Goal: Task Accomplishment & Management: Use online tool/utility

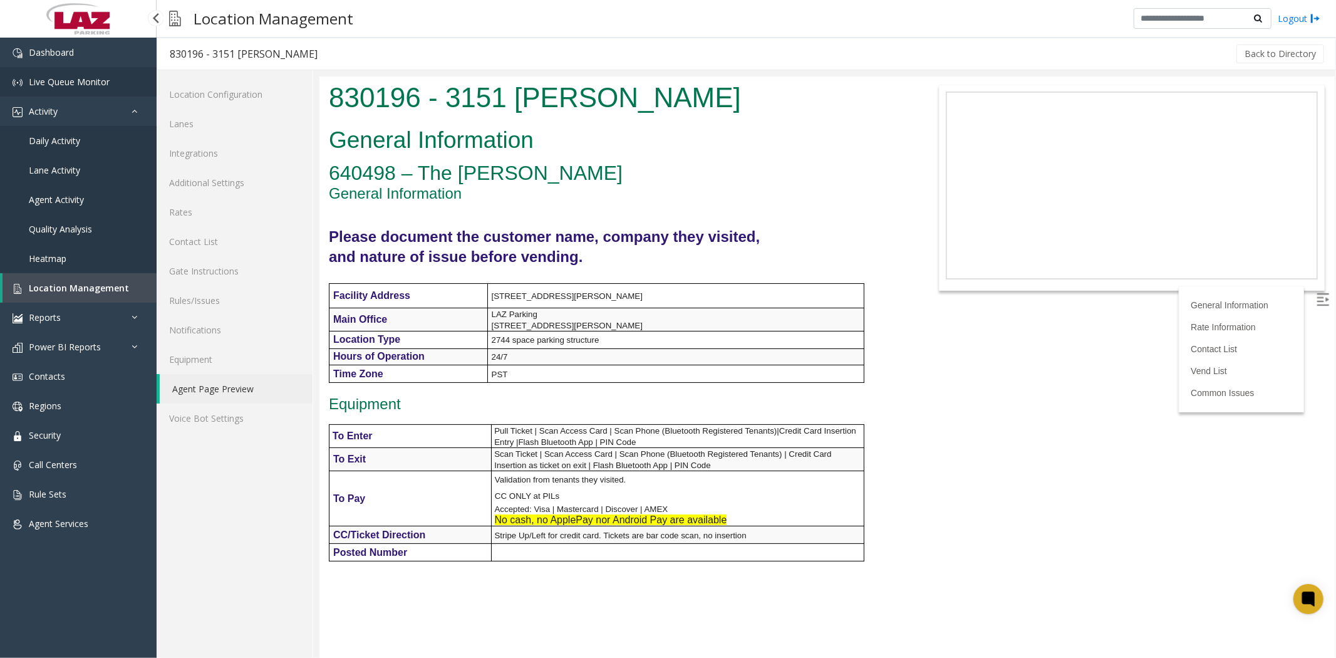
click at [70, 78] on span "Live Queue Monitor" at bounding box center [69, 82] width 81 height 12
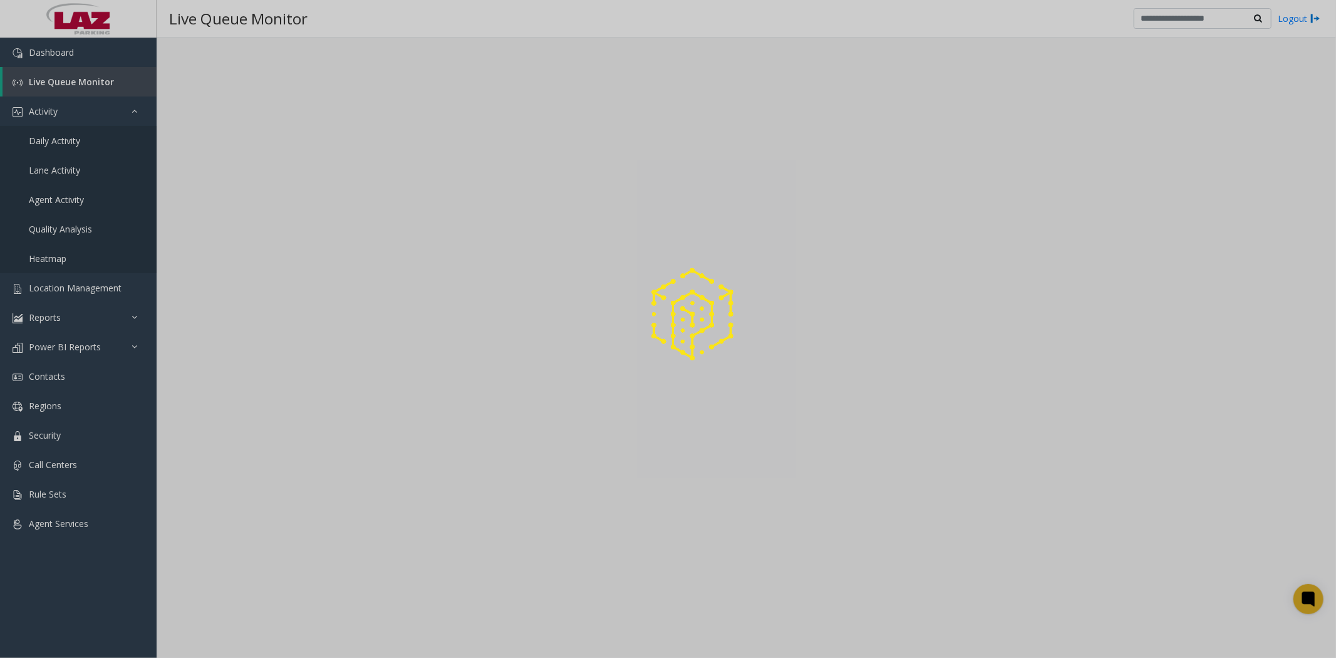
click at [80, 142] on div at bounding box center [668, 329] width 1336 height 658
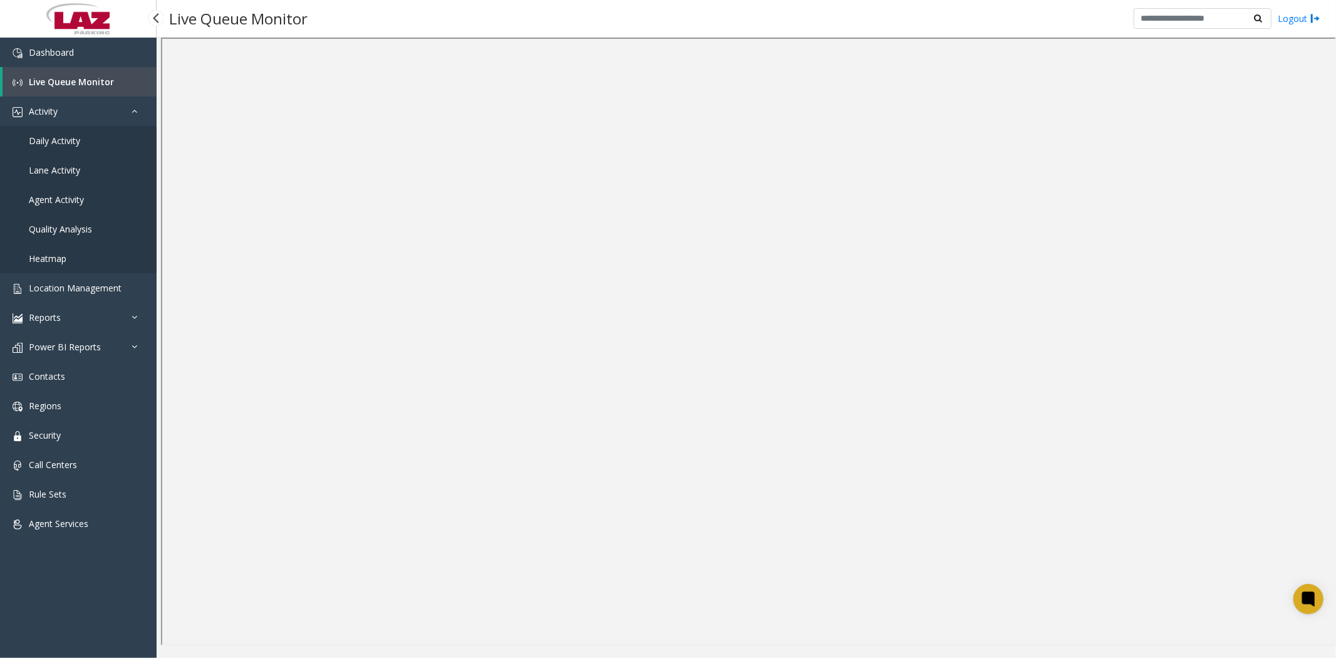
click at [73, 137] on span "Daily Activity" at bounding box center [54, 141] width 51 height 12
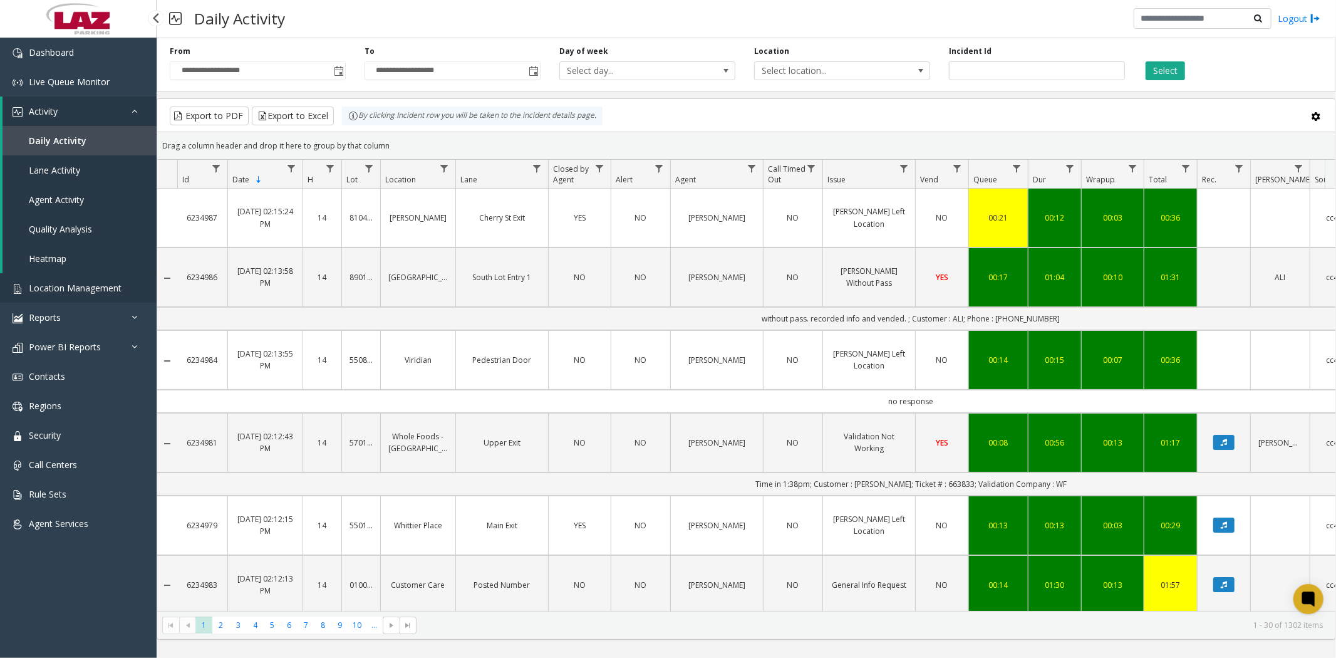
click at [79, 284] on span "Location Management" at bounding box center [75, 288] width 93 height 12
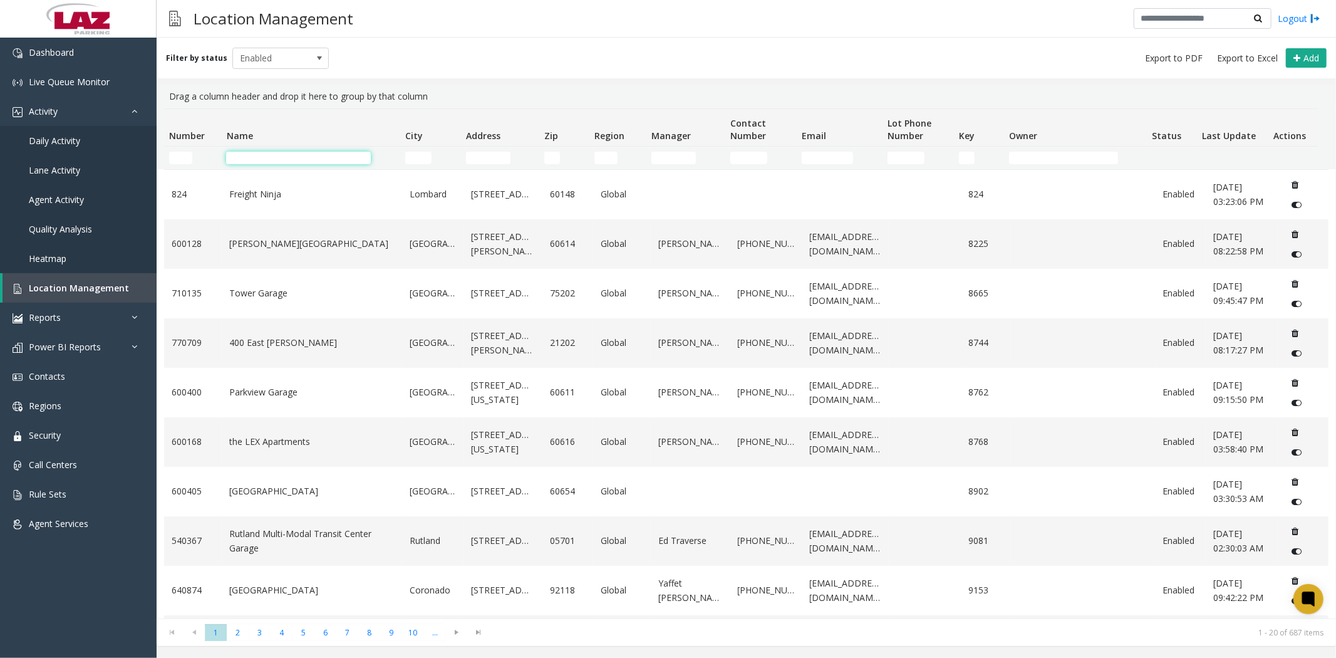
click at [291, 153] on input "Name Filter" at bounding box center [298, 158] width 145 height 13
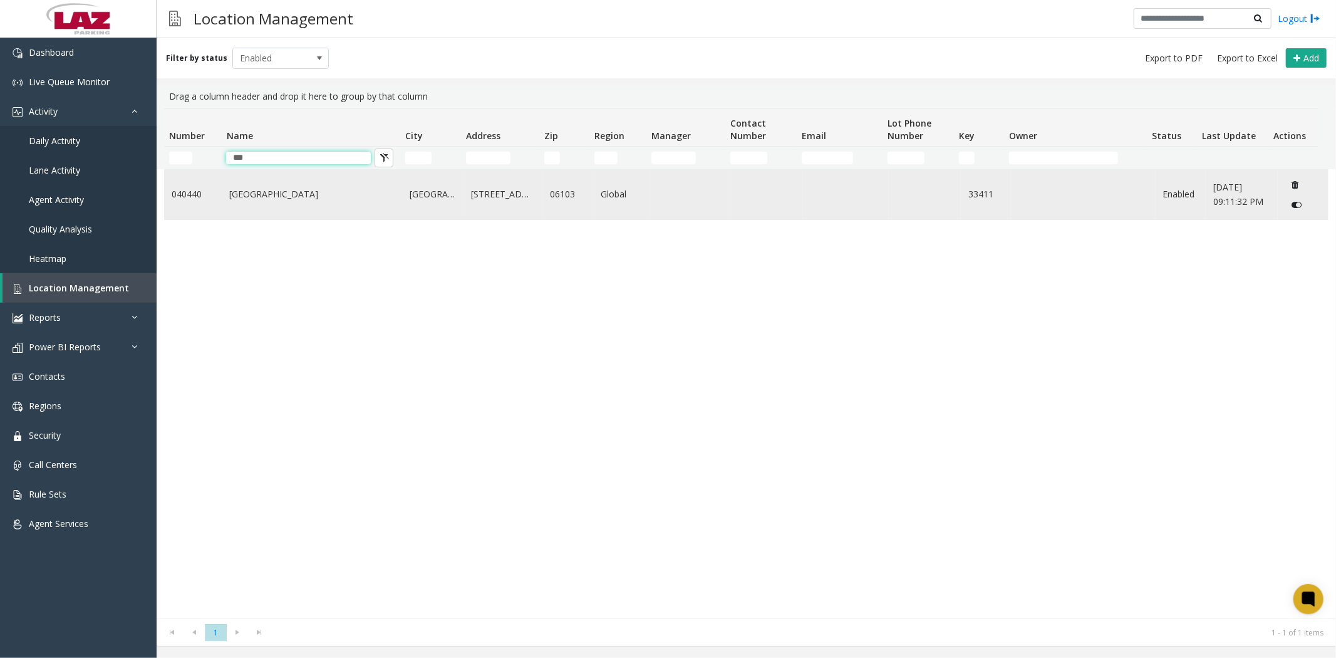
type input "***"
click at [291, 199] on link "[GEOGRAPHIC_DATA]" at bounding box center [311, 194] width 165 height 14
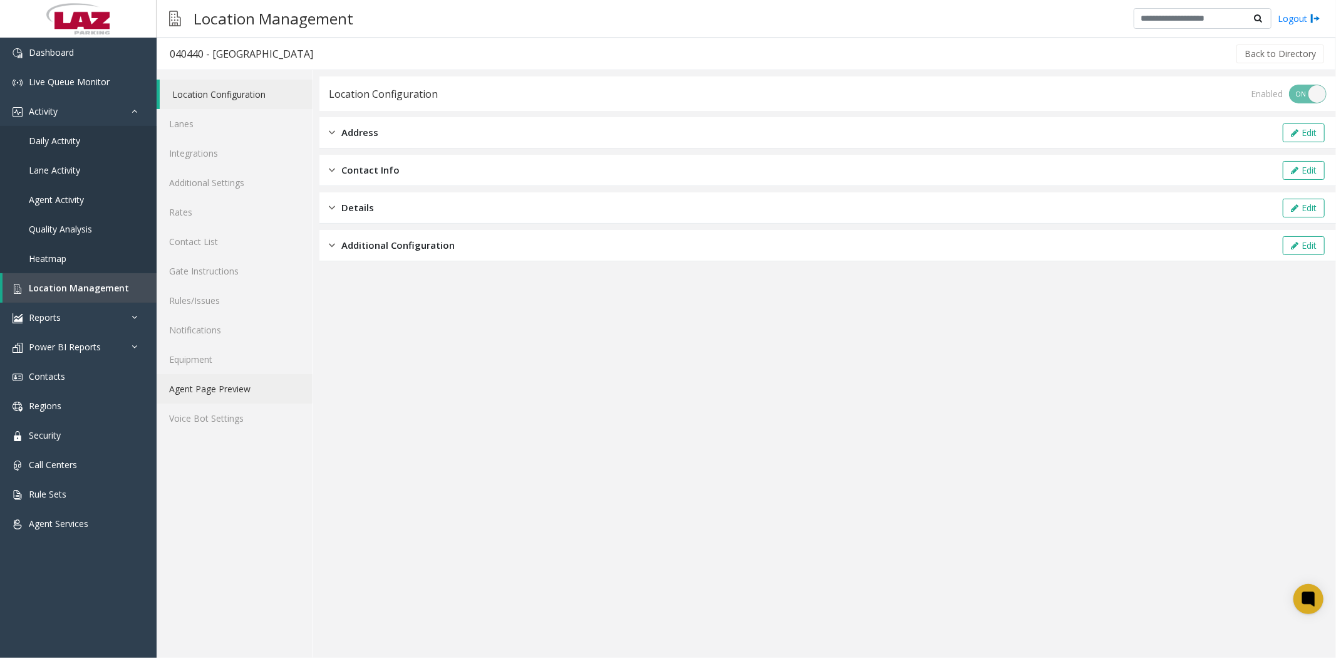
click at [201, 385] on link "Agent Page Preview" at bounding box center [235, 388] width 156 height 29
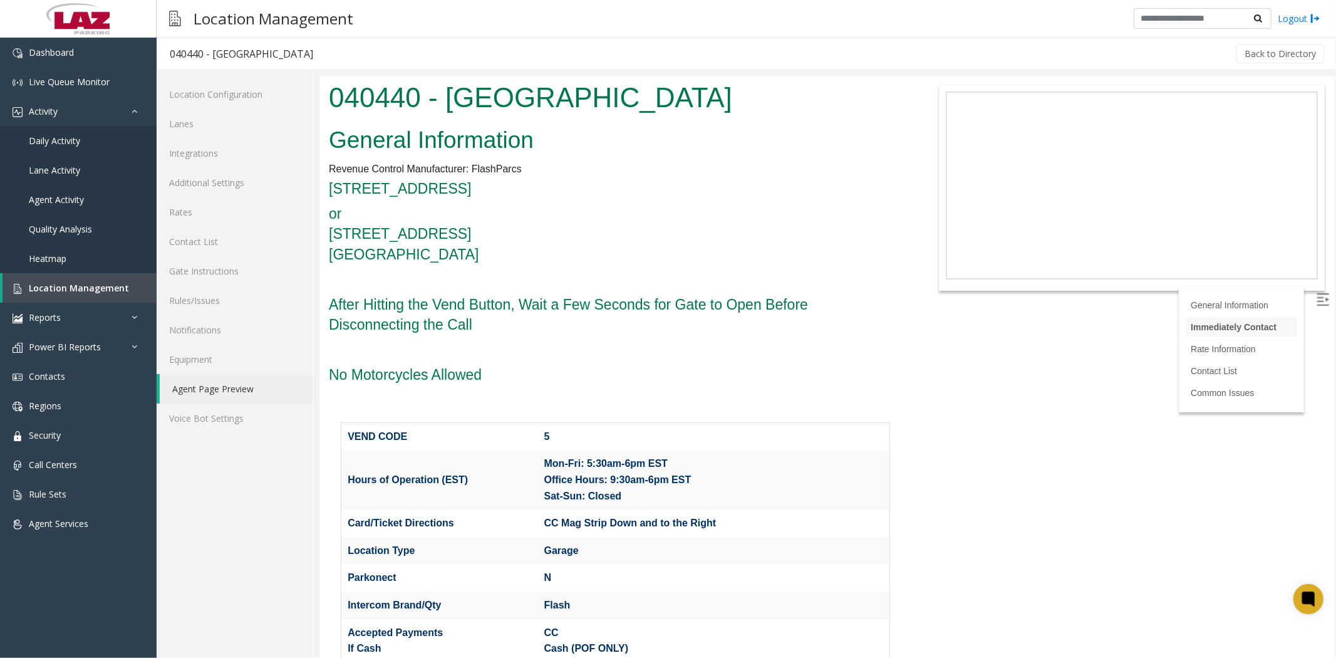
drag, startPoint x: 1315, startPoint y: 299, endPoint x: 1260, endPoint y: 331, distance: 63.4
click at [1316, 299] on img at bounding box center [1322, 299] width 13 height 13
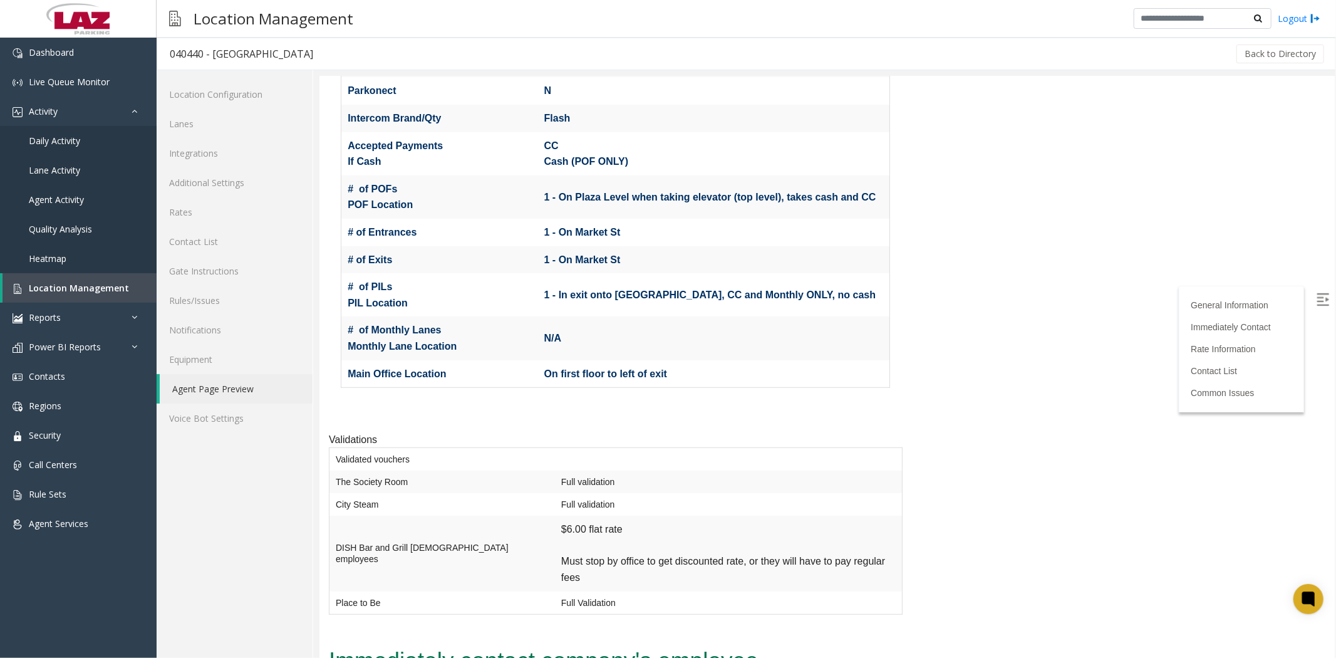
scroll to position [1044, 0]
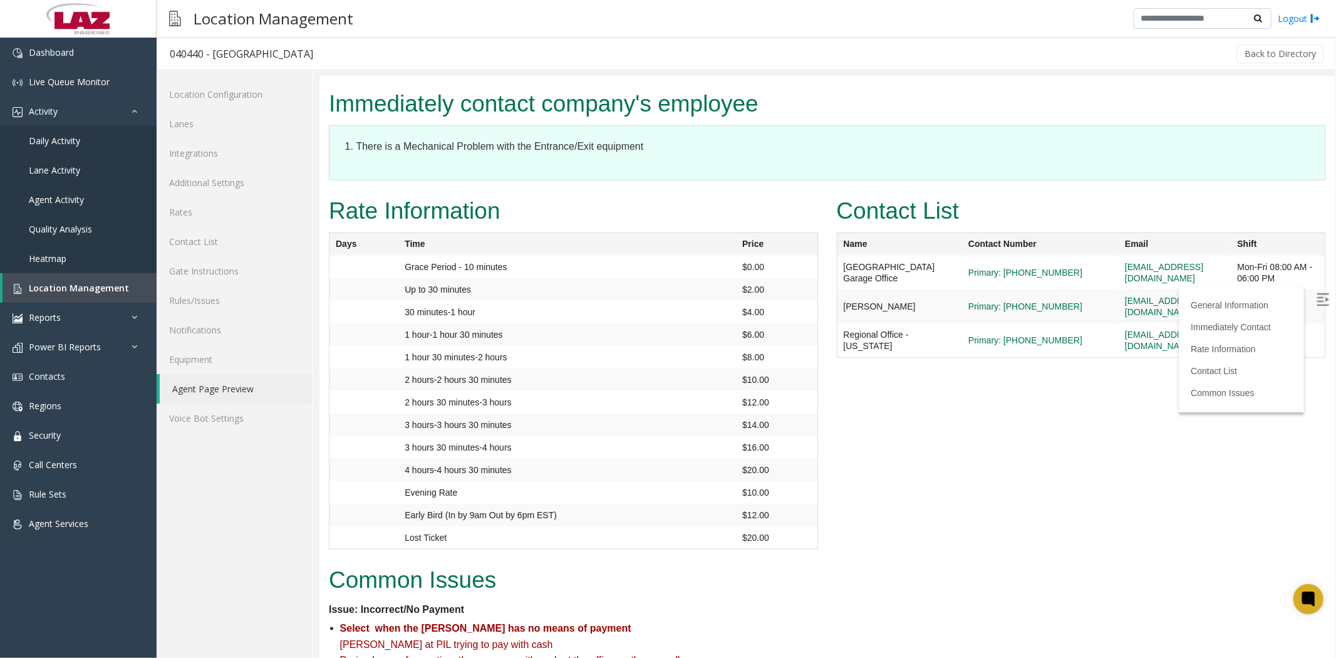
click at [50, 295] on link "Location Management" at bounding box center [80, 287] width 154 height 29
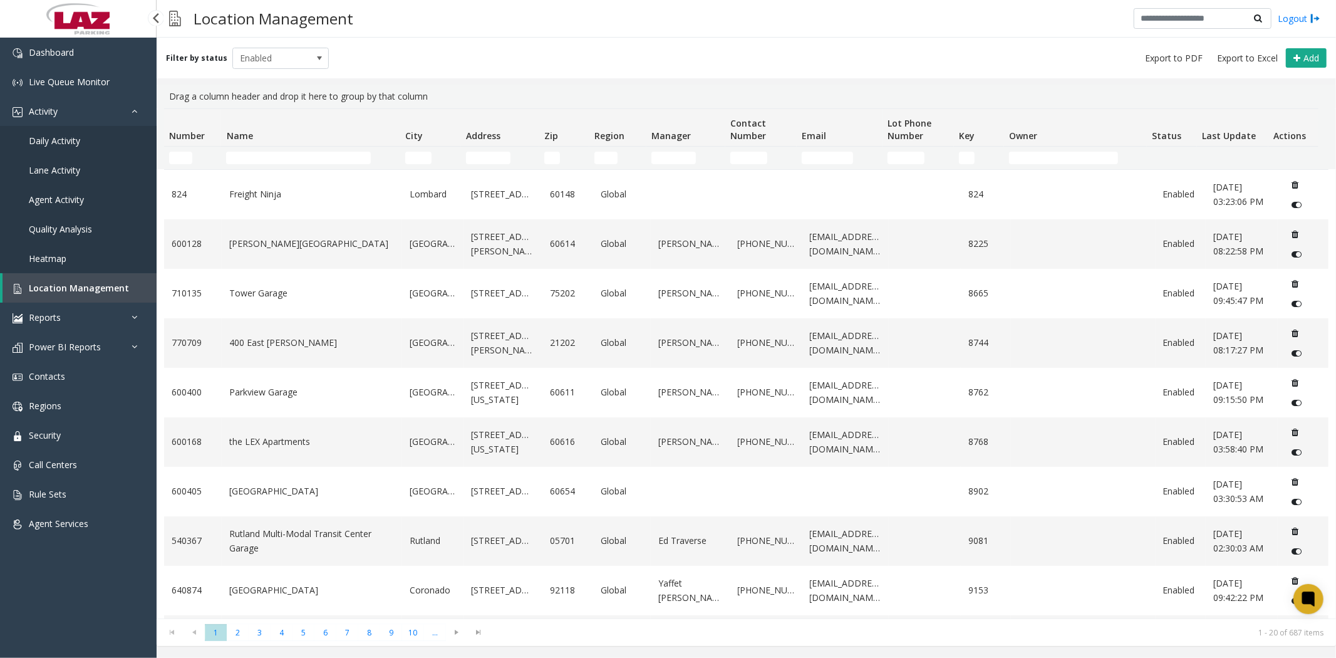
click at [54, 138] on span "Daily Activity" at bounding box center [54, 141] width 51 height 12
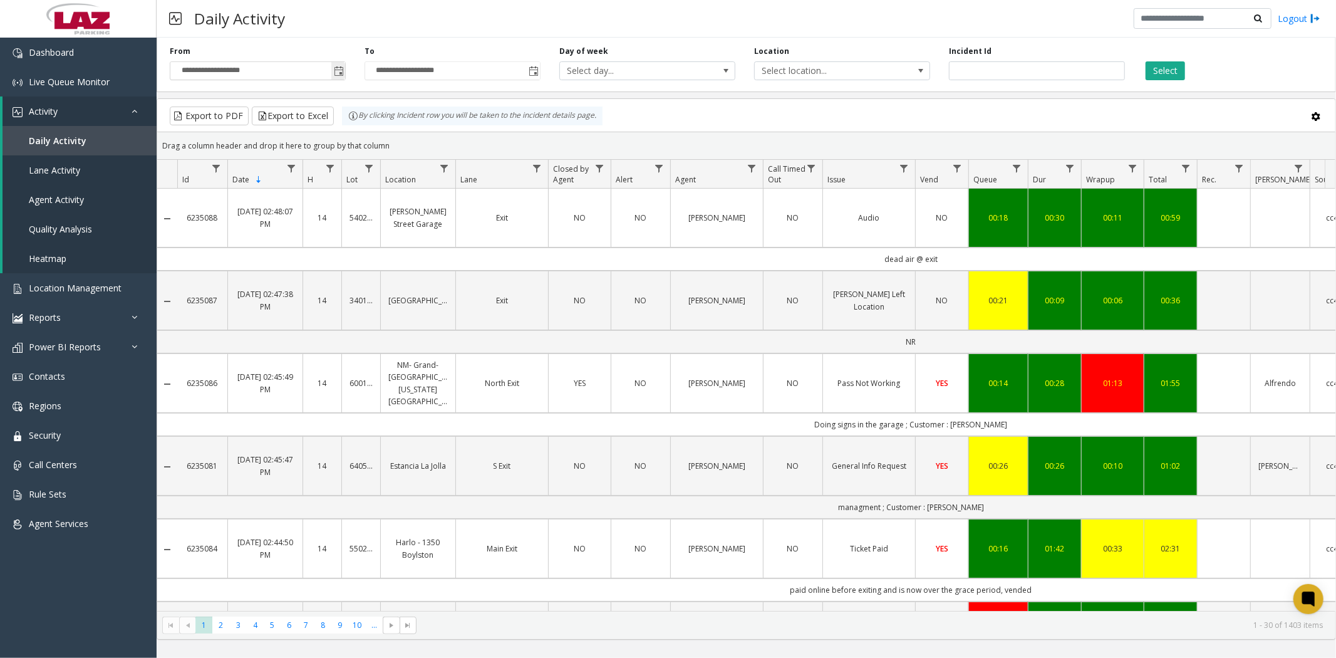
click at [340, 68] on span "Toggle popup" at bounding box center [339, 71] width 10 height 10
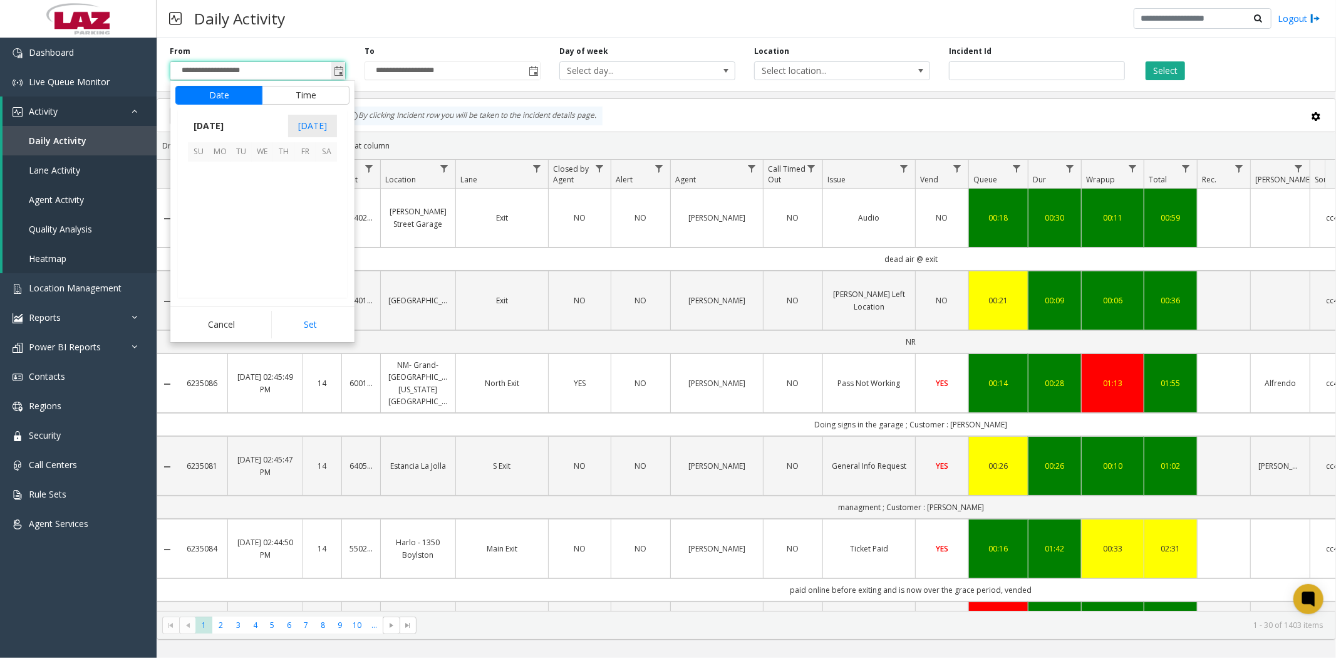
scroll to position [224927, 0]
click at [215, 192] on span "6" at bounding box center [219, 194] width 21 height 21
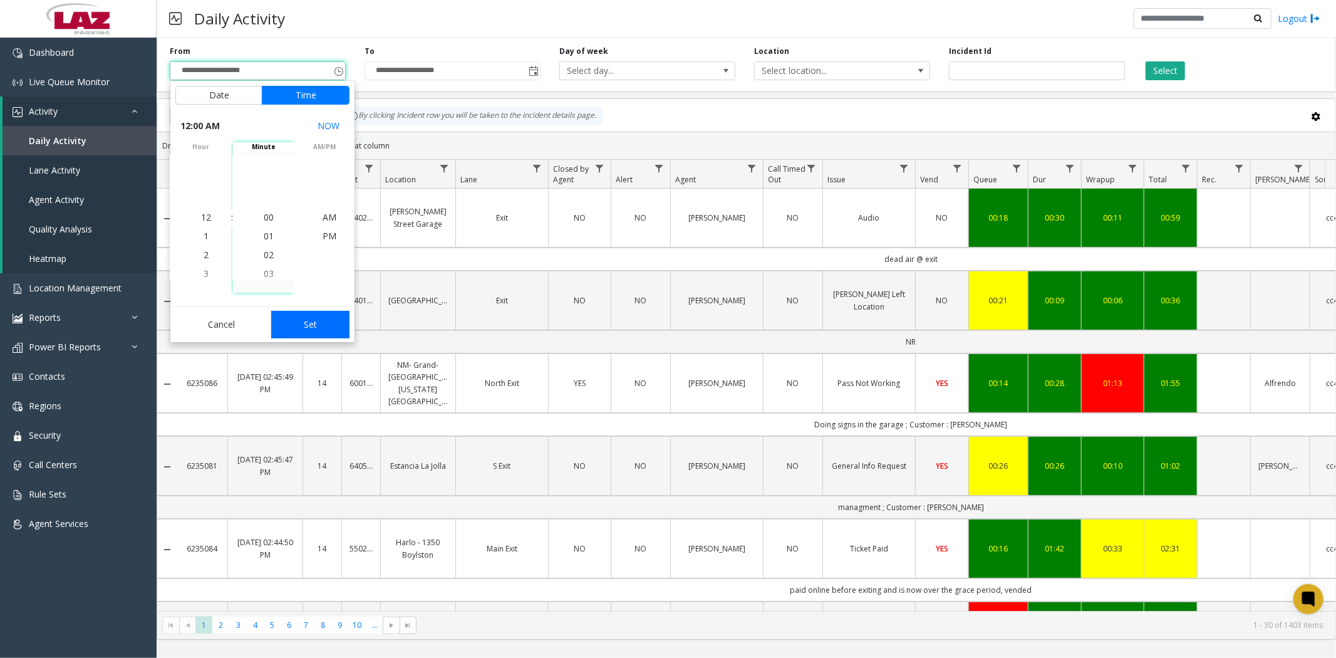
click at [309, 324] on button "Set" at bounding box center [310, 325] width 79 height 28
type input "**********"
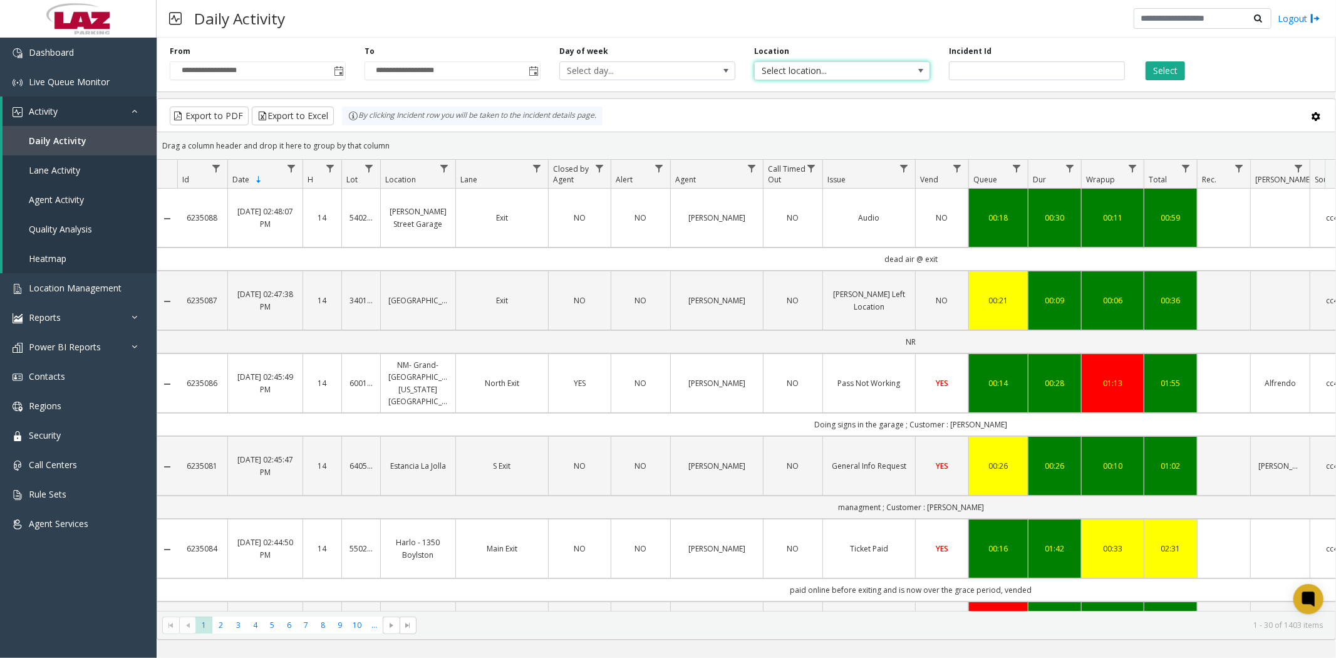
click at [810, 68] on span "Select location..." at bounding box center [825, 71] width 140 height 18
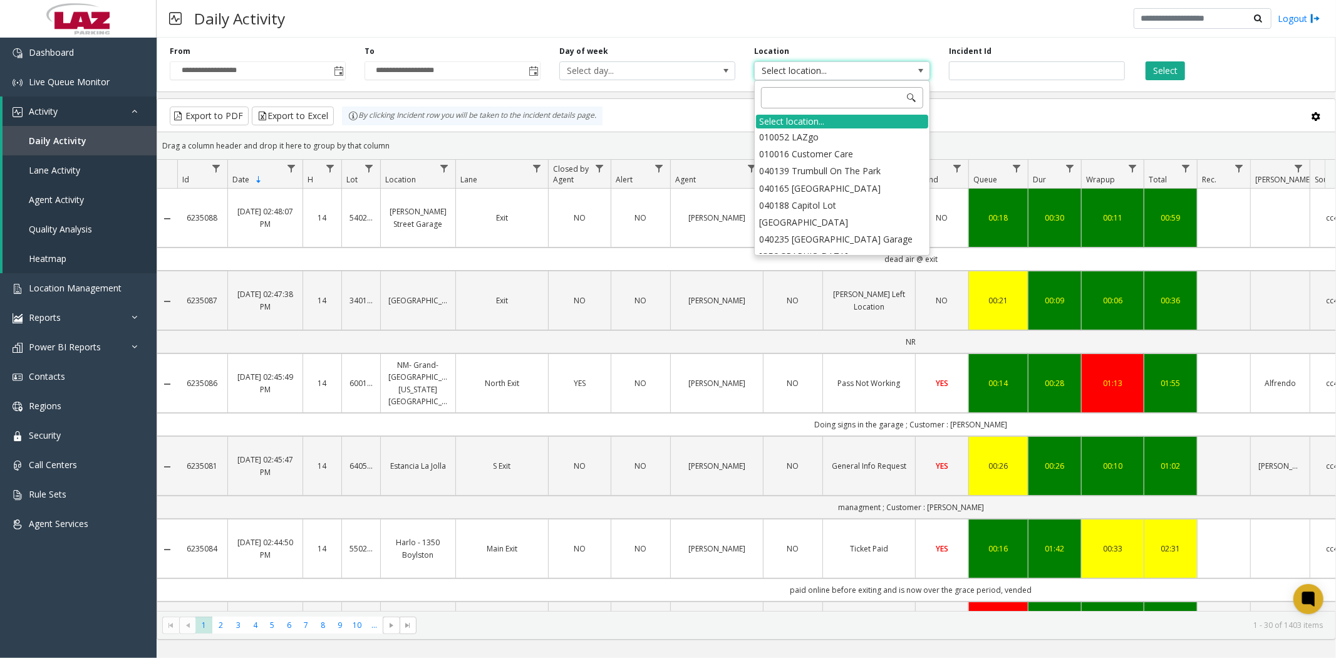
click at [811, 97] on input at bounding box center [842, 97] width 162 height 21
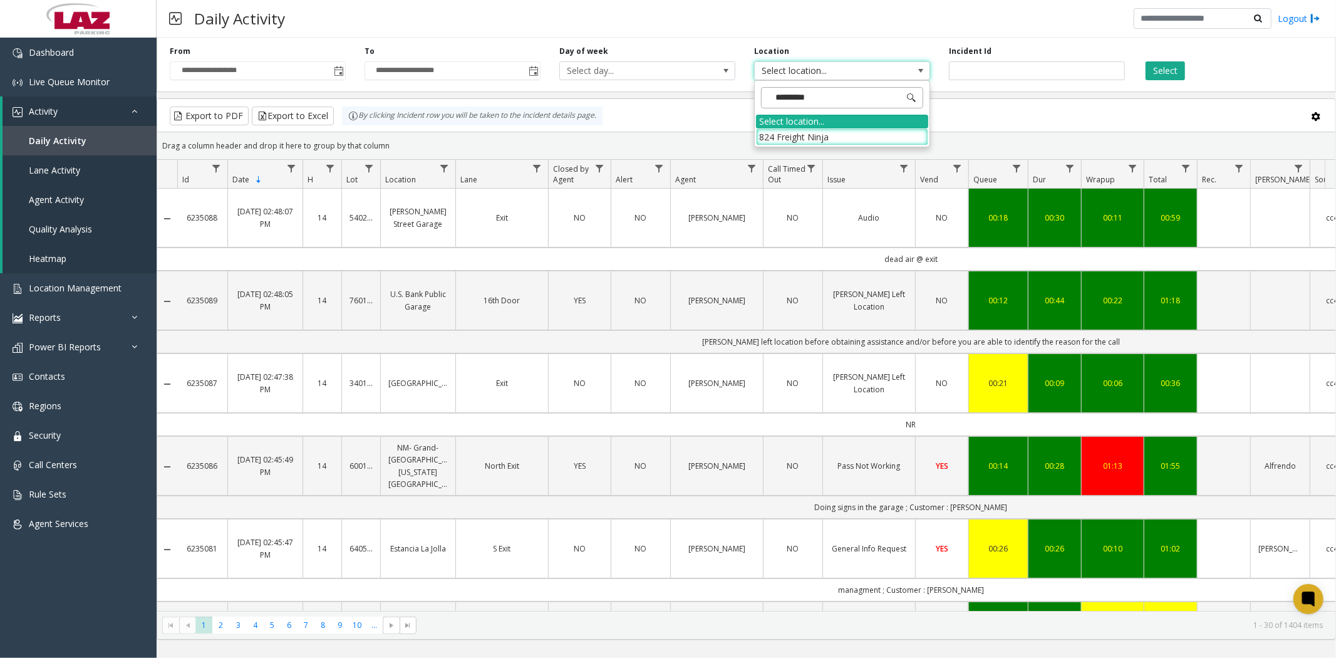
type input "**********"
click at [821, 134] on li "824 Freight Ninja" at bounding box center [842, 136] width 172 height 17
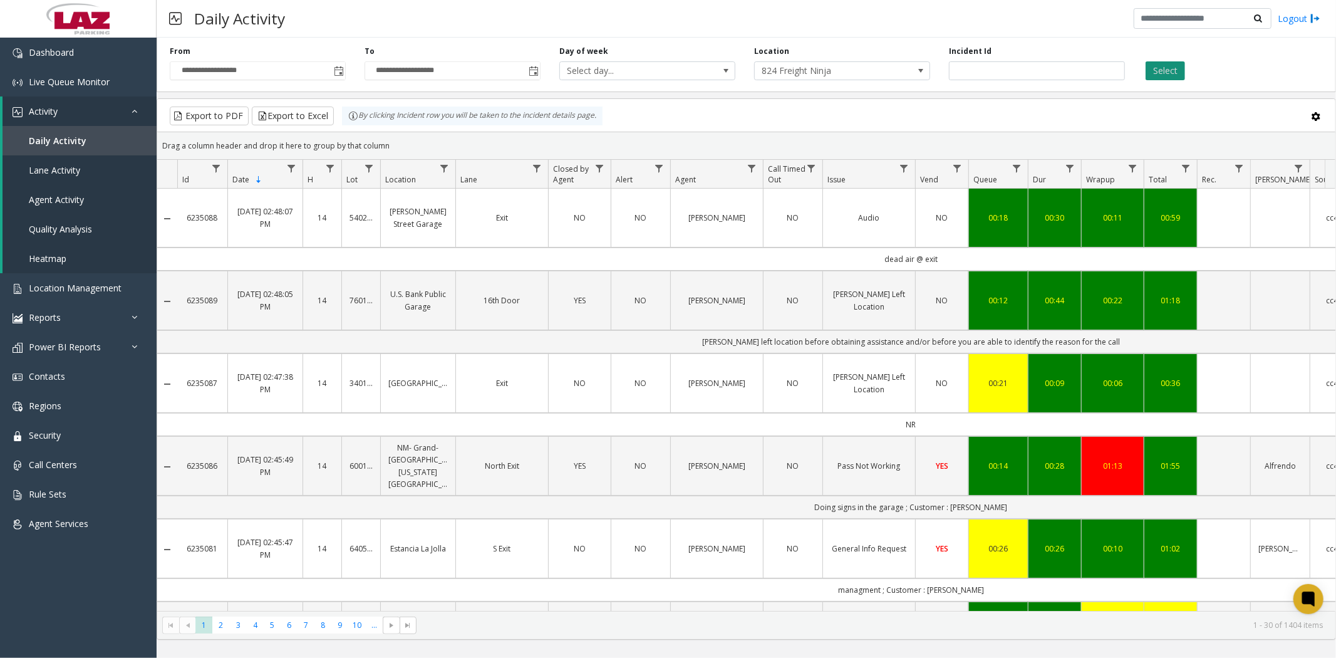
click at [1156, 71] on button "Select" at bounding box center [1165, 70] width 39 height 19
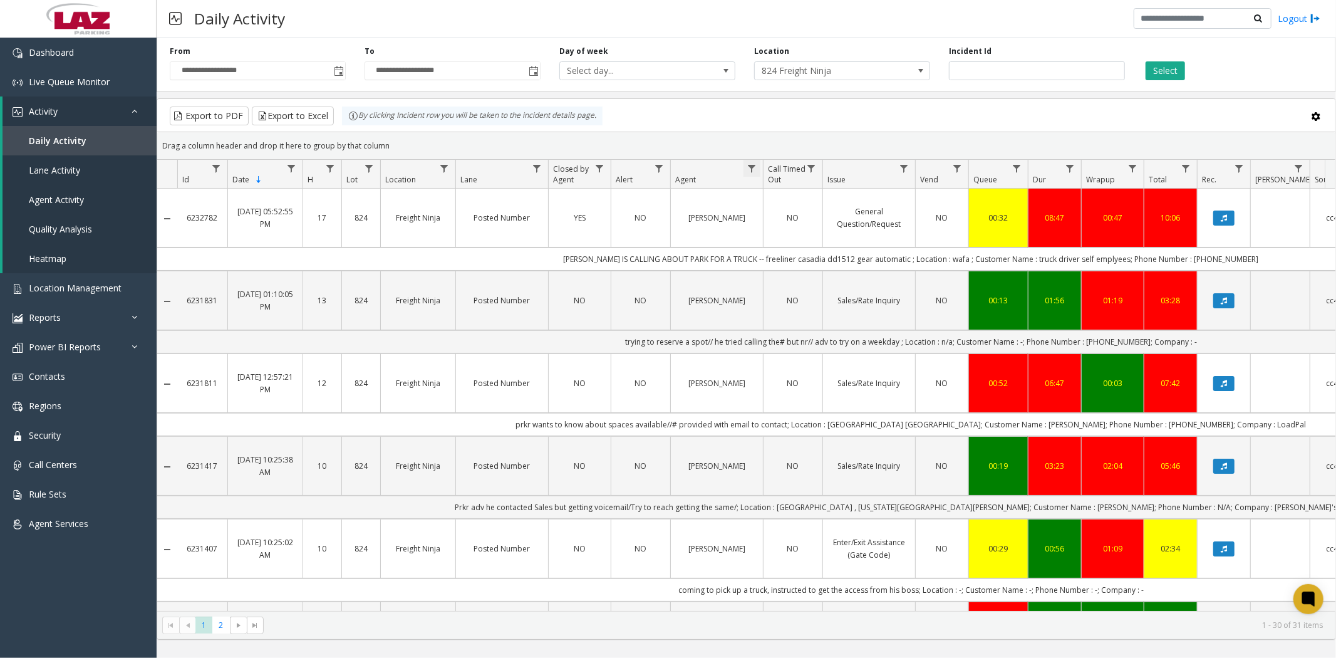
click at [752, 167] on span "Data table" at bounding box center [752, 168] width 10 height 10
click at [1173, 70] on button "Select" at bounding box center [1165, 70] width 39 height 19
click at [293, 115] on button "Export to Excel" at bounding box center [293, 115] width 82 height 19
